Goal: Information Seeking & Learning: Learn about a topic

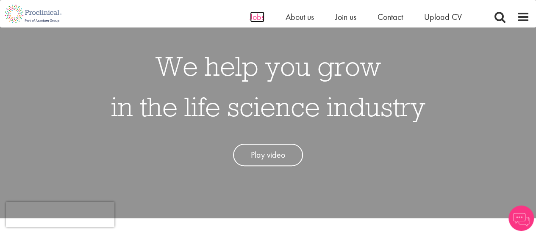
click at [261, 15] on span "Jobs" at bounding box center [257, 16] width 14 height 11
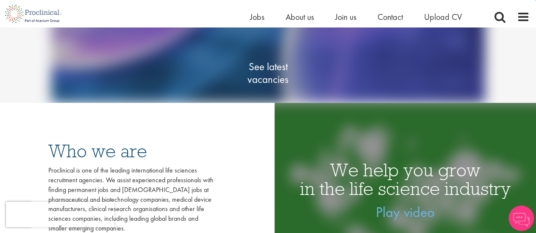
scroll to position [127, 0]
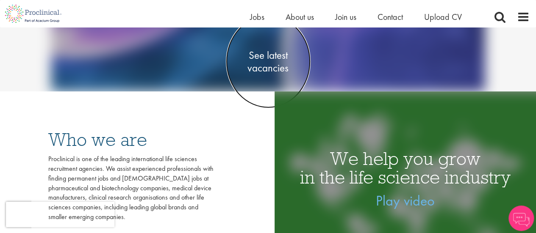
click at [273, 61] on span "See latest vacancies" at bounding box center [268, 61] width 85 height 25
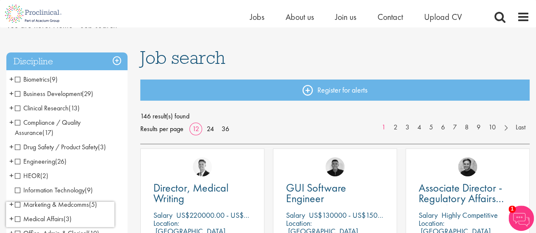
click at [53, 110] on span "Clinical Research" at bounding box center [42, 108] width 54 height 9
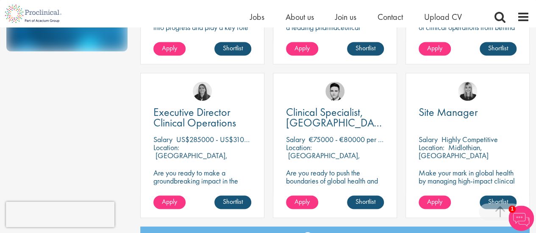
scroll to position [593, 0]
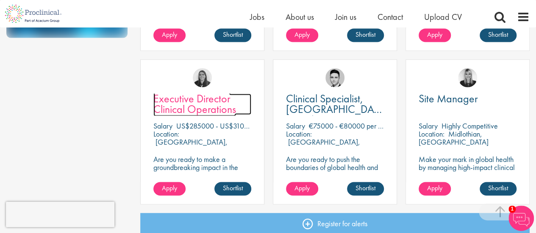
click at [200, 111] on span "Executive Director Clinical Operations" at bounding box center [194, 103] width 83 height 25
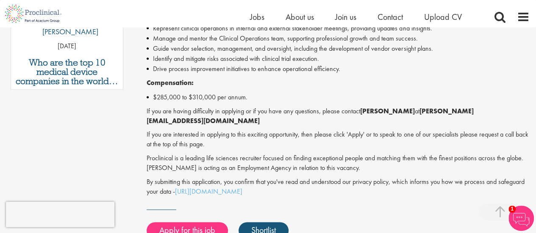
scroll to position [423, 0]
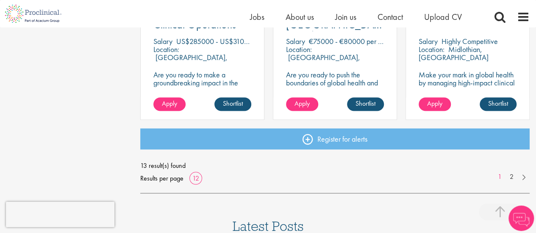
scroll to position [720, 0]
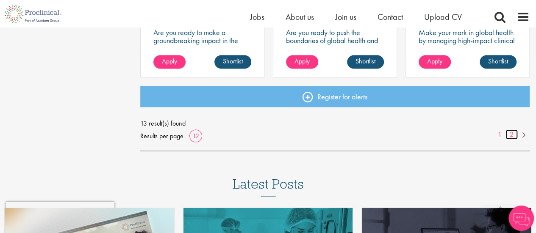
click at [511, 134] on link "2" at bounding box center [511, 135] width 12 height 10
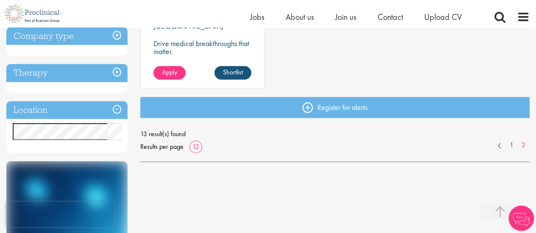
scroll to position [254, 0]
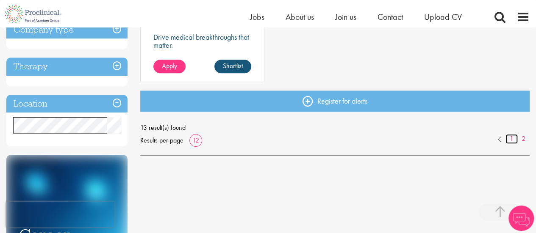
click at [511, 141] on link "1" at bounding box center [511, 139] width 12 height 10
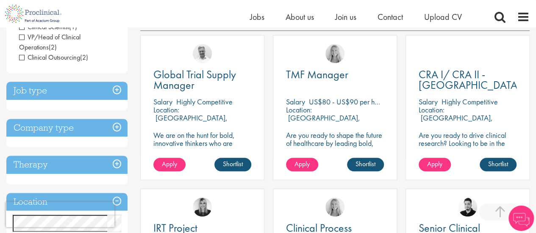
scroll to position [169, 0]
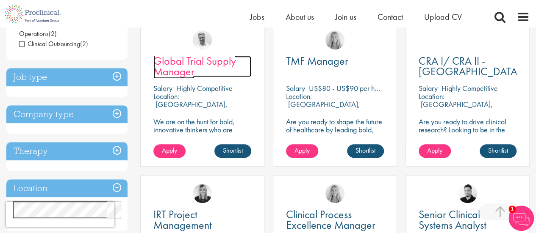
click at [170, 70] on span "Global Trial Supply Manager" at bounding box center [194, 66] width 83 height 25
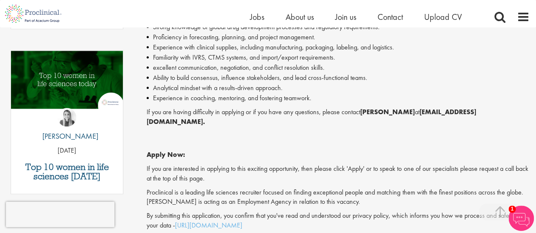
scroll to position [423, 0]
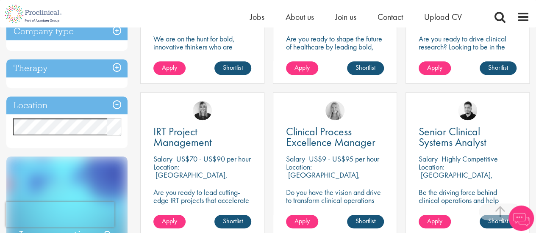
scroll to position [296, 0]
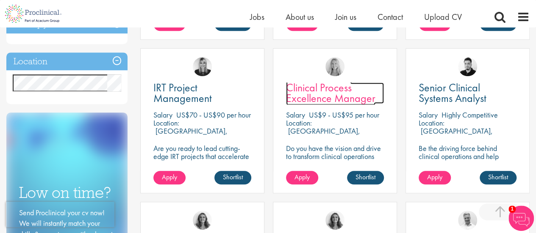
click at [353, 99] on span "Clinical Process Excellence Manager" at bounding box center [330, 92] width 89 height 25
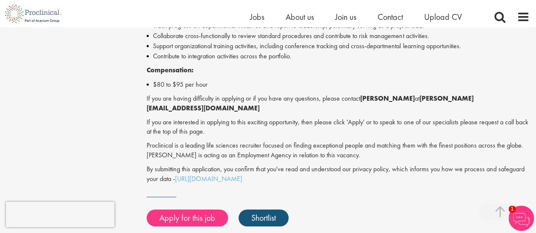
scroll to position [593, 0]
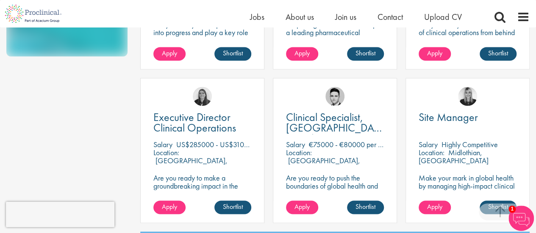
scroll to position [593, 0]
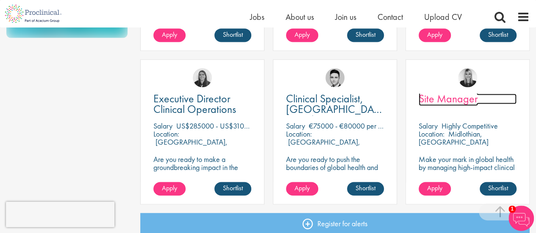
click at [445, 99] on span "Site Manager" at bounding box center [447, 98] width 59 height 14
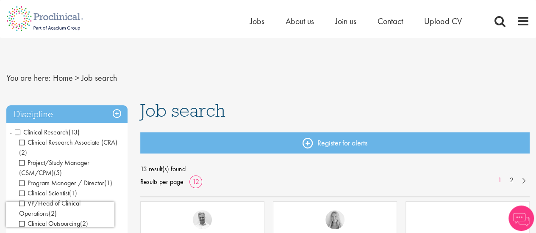
click at [15, 132] on span "Clinical Research" at bounding box center [42, 132] width 54 height 9
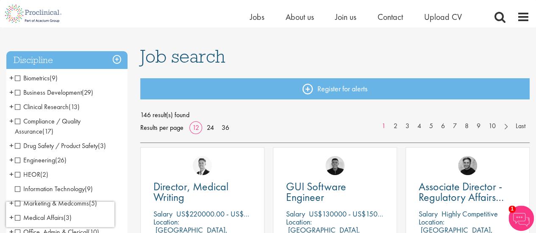
scroll to position [42, 0]
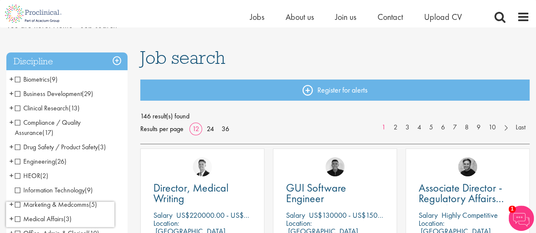
click at [33, 80] on span "Biometrics" at bounding box center [32, 79] width 35 height 9
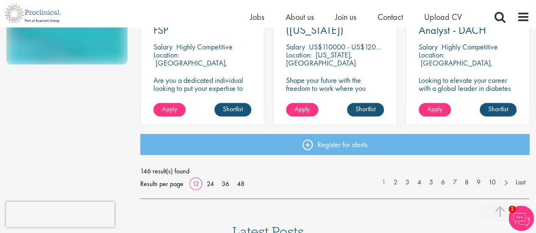
scroll to position [685, 0]
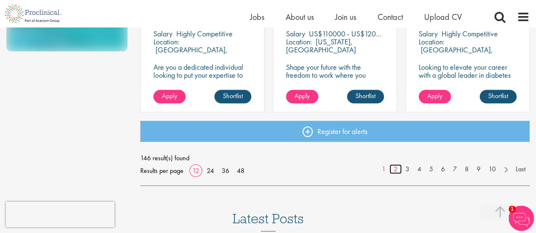
click at [392, 170] on link "2" at bounding box center [395, 169] width 12 height 10
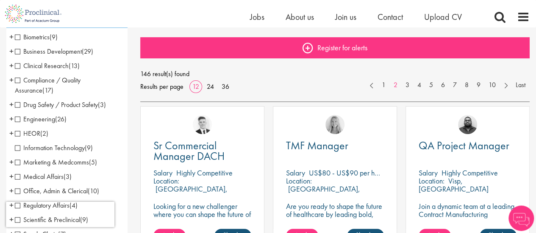
scroll to position [127, 0]
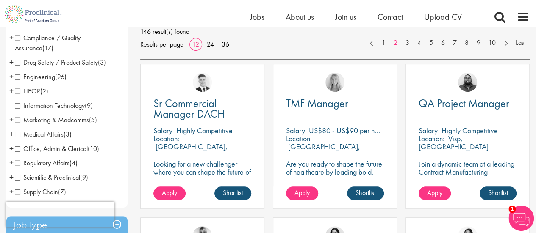
click at [53, 39] on span "Compliance / Quality Assurance" at bounding box center [48, 42] width 66 height 19
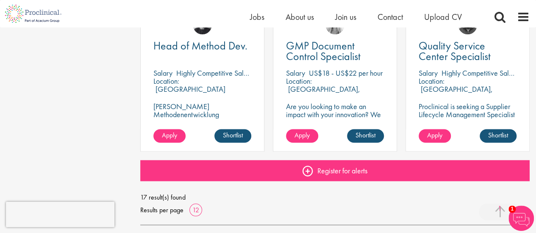
scroll to position [720, 0]
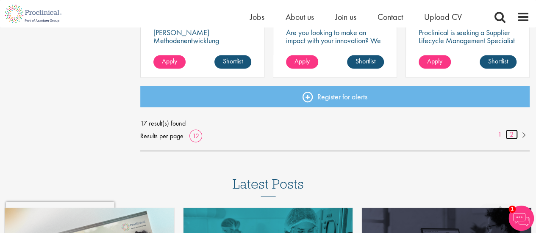
click at [510, 137] on link "2" at bounding box center [511, 135] width 12 height 10
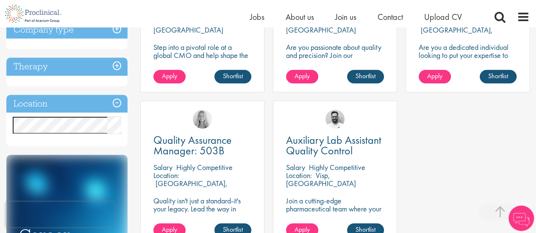
scroll to position [254, 0]
